Goal: Book appointment/travel/reservation

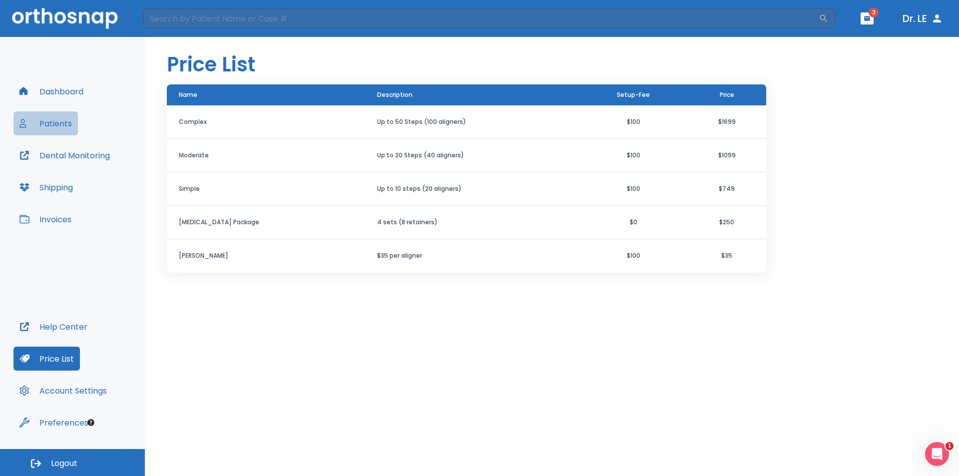
click at [53, 122] on button "Patients" at bounding box center [45, 123] width 64 height 24
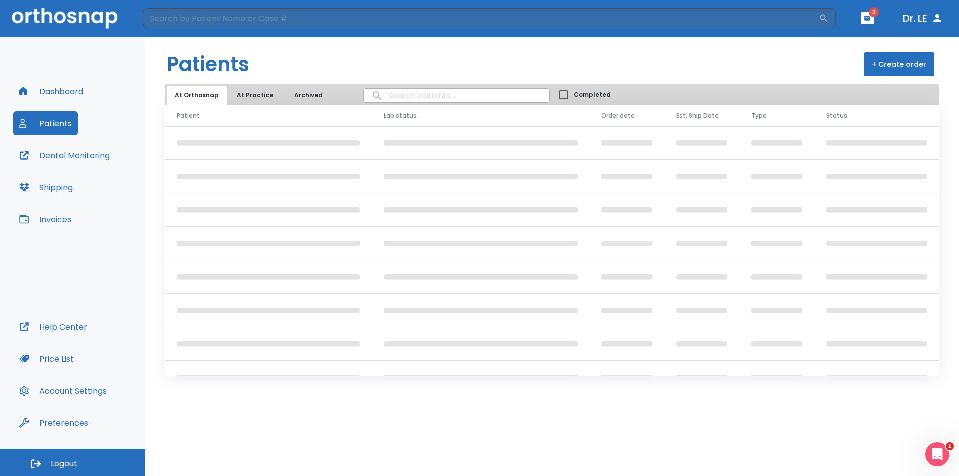
click at [258, 94] on button "At Practice" at bounding box center [255, 95] width 52 height 19
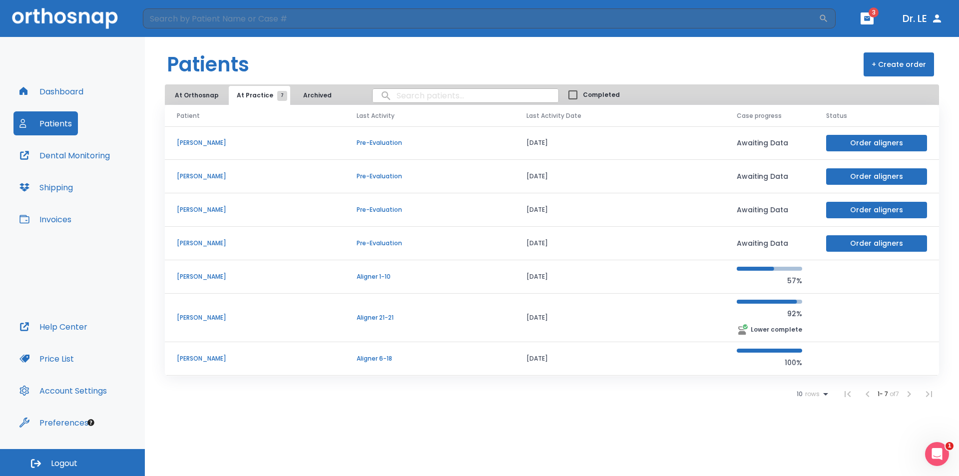
click at [221, 359] on p "[PERSON_NAME]" at bounding box center [255, 358] width 156 height 9
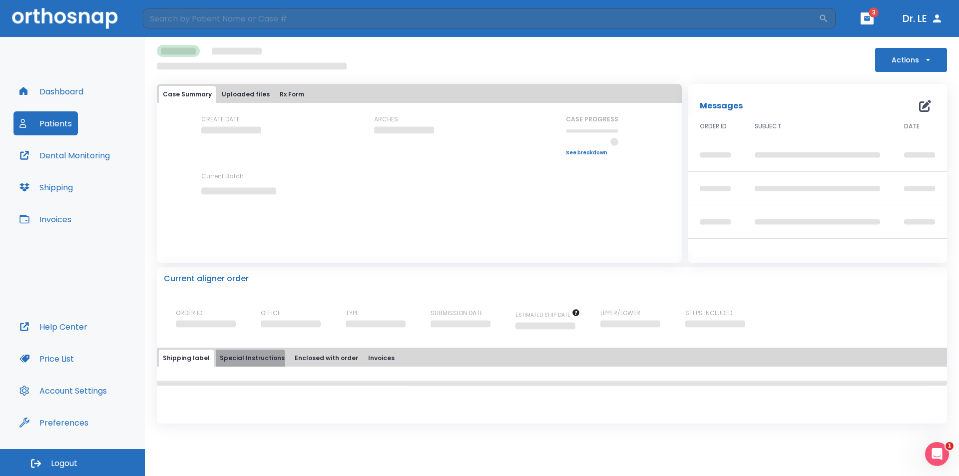
click at [221, 359] on button "Special Instructions" at bounding box center [252, 358] width 73 height 17
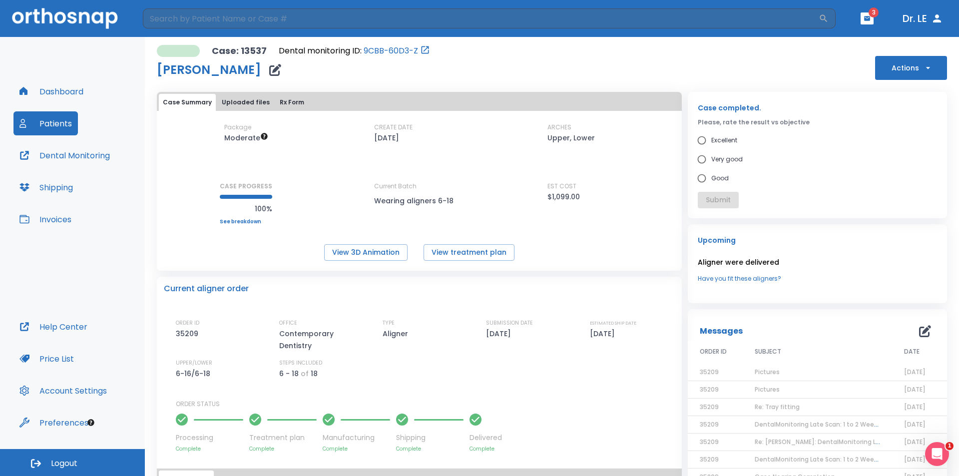
click at [922, 73] on button "Actions" at bounding box center [911, 68] width 72 height 24
click at [907, 195] on p "Schedule consult" at bounding box center [903, 196] width 53 height 9
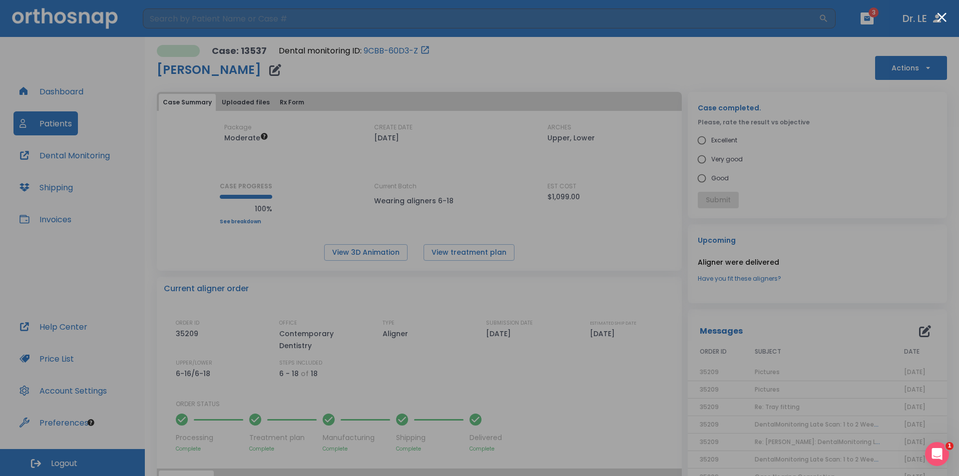
click at [939, 19] on button "Close modal" at bounding box center [941, 16] width 9 height 9
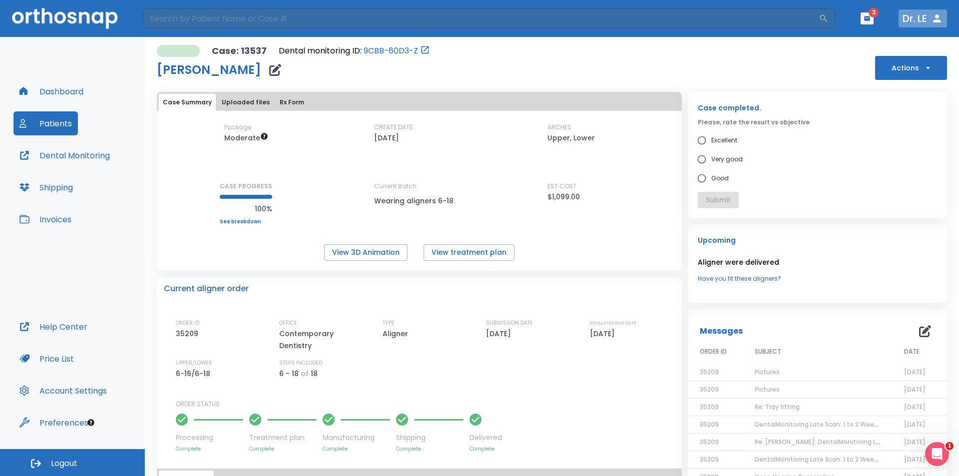
click at [939, 19] on icon "button" at bounding box center [937, 18] width 12 height 12
click at [916, 22] on button "Dr. LE" at bounding box center [923, 18] width 48 height 18
